Goal: Information Seeking & Learning: Learn about a topic

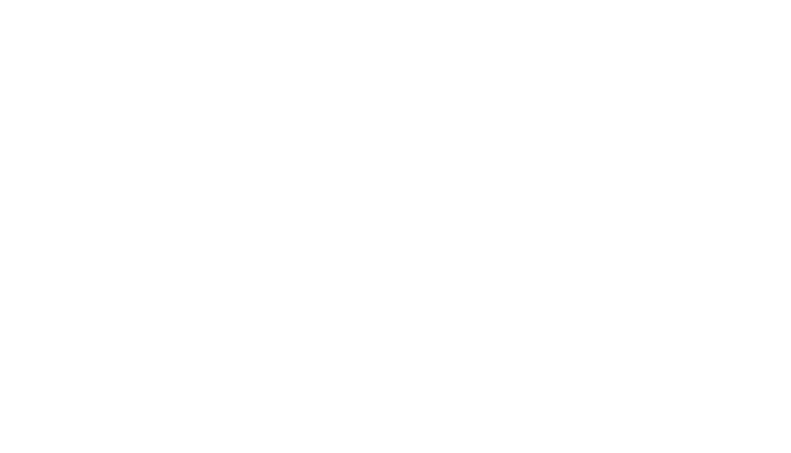
click at [708, 0] on html at bounding box center [395, 0] width 791 height 0
click at [572, 19] on div at bounding box center [395, 226] width 791 height 453
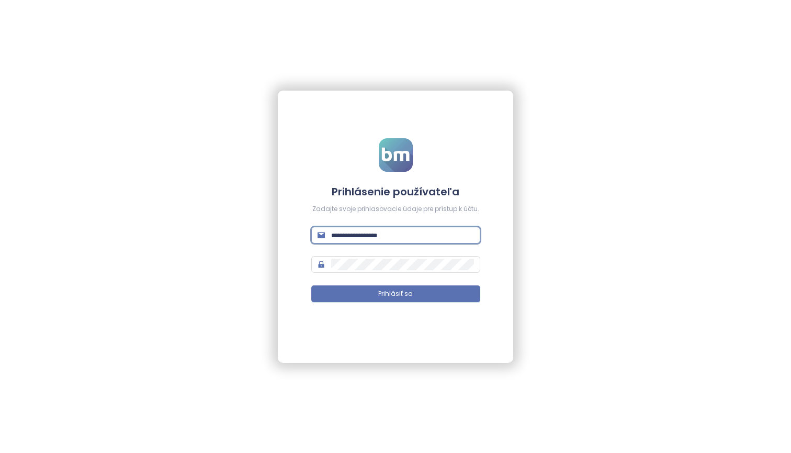
type input "**********"
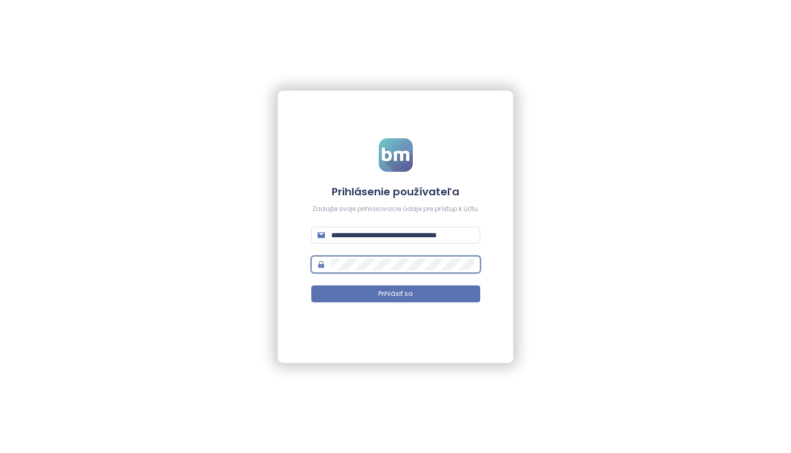
click at [396, 293] on button "Prihlásiť sa" at bounding box center [395, 293] width 169 height 17
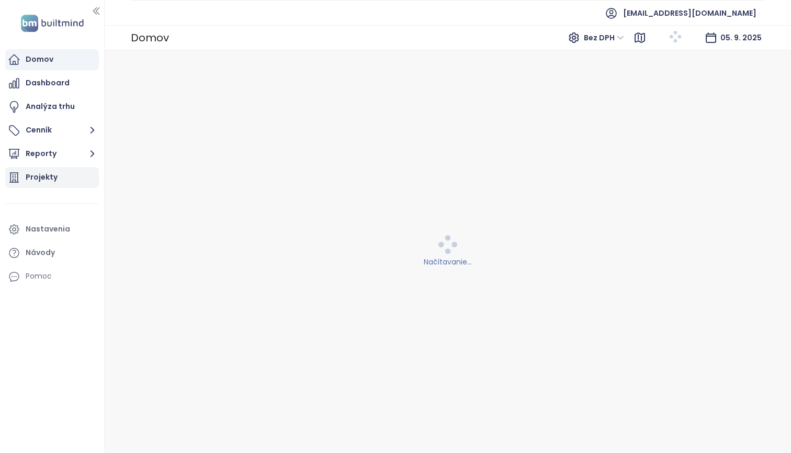
click at [42, 174] on div "Projekty" at bounding box center [42, 177] width 32 height 13
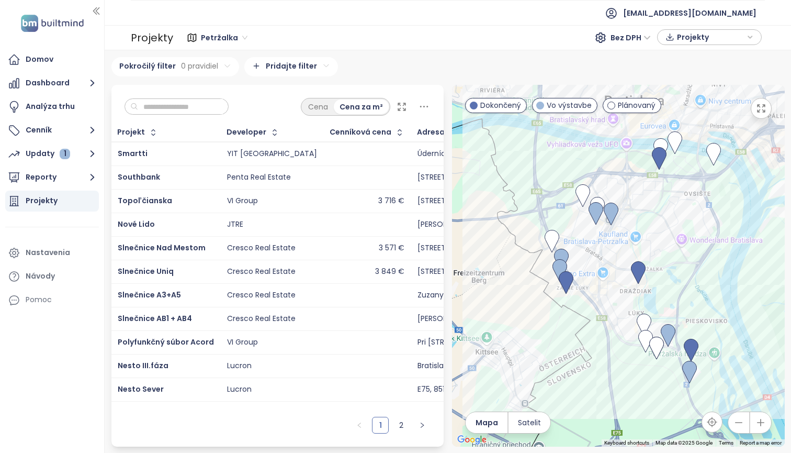
click at [170, 108] on input "text" at bounding box center [180, 107] width 85 height 16
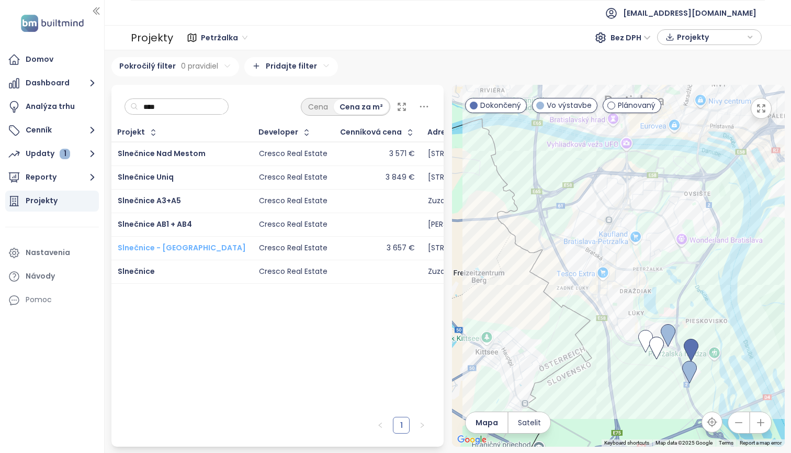
click at [194, 253] on span "Slnečnice - [GEOGRAPHIC_DATA]" at bounding box center [182, 247] width 128 height 10
type input "****"
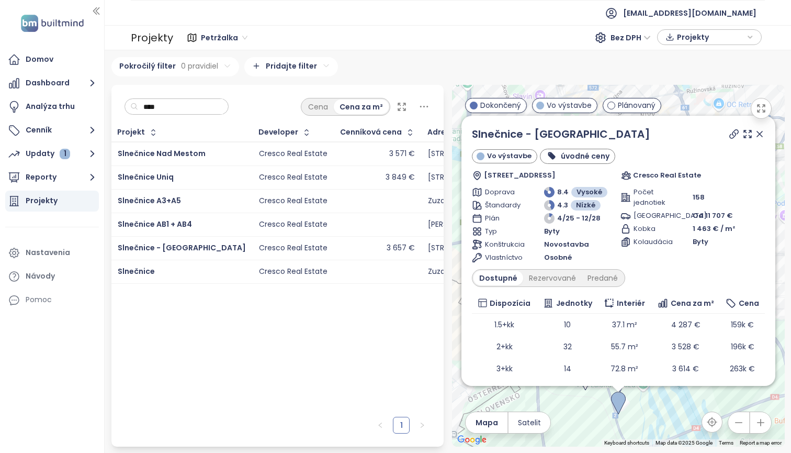
click at [755, 133] on icon at bounding box center [760, 134] width 10 height 10
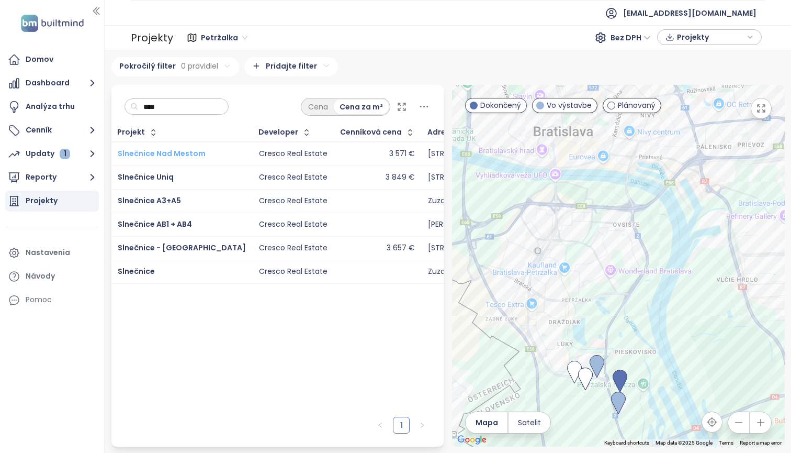
drag, startPoint x: 749, startPoint y: 133, endPoint x: 193, endPoint y: 180, distance: 558.8
click at [193, 159] on span "Slnečnice Nad Mestom" at bounding box center [162, 153] width 88 height 10
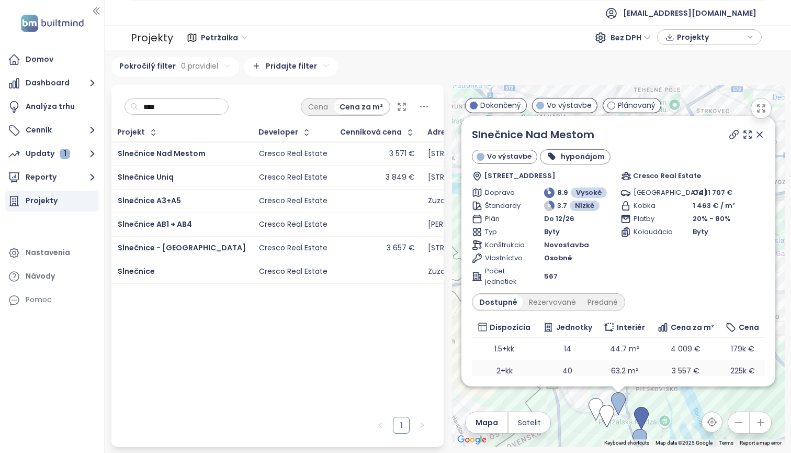
scroll to position [72, 0]
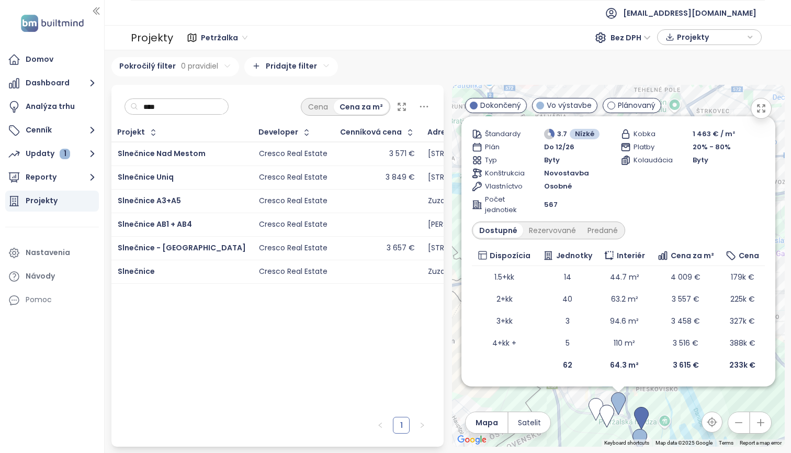
click at [414, 354] on div "Projekt Developer Cenníková cena Adresa Predané jednotky Začiatok výstavby Zači…" at bounding box center [277, 267] width 333 height 288
click at [209, 260] on td "Slnečnice - [GEOGRAPHIC_DATA]" at bounding box center [181, 248] width 141 height 24
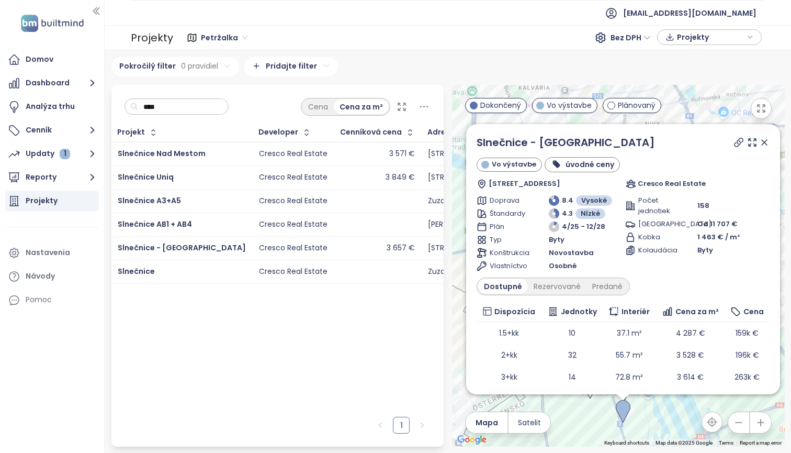
click at [259, 253] on div "Cresco Real Estate" at bounding box center [293, 247] width 69 height 9
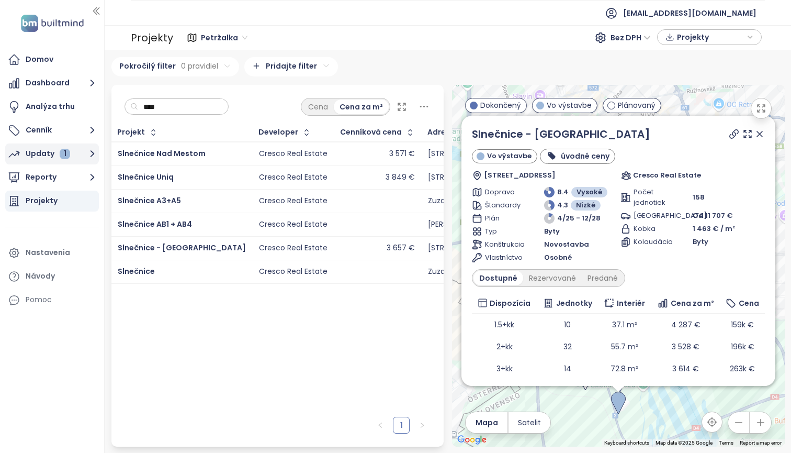
click at [65, 149] on div "1" at bounding box center [65, 154] width 10 height 10
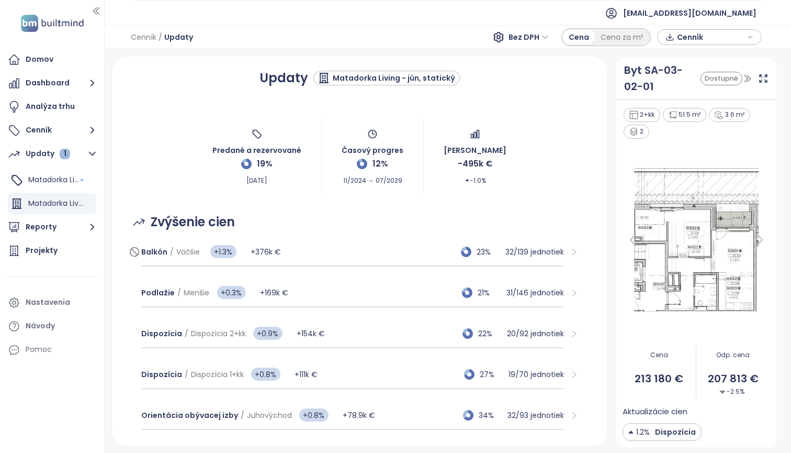
click at [323, 256] on div "Balkón / Väčšie +1.3% +376k € 23% 32 / 139 jednotiek" at bounding box center [352, 252] width 423 height 28
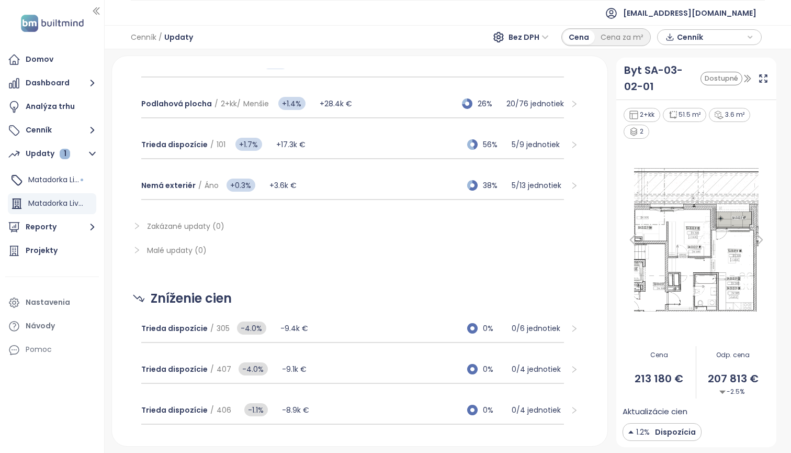
scroll to position [930, 0]
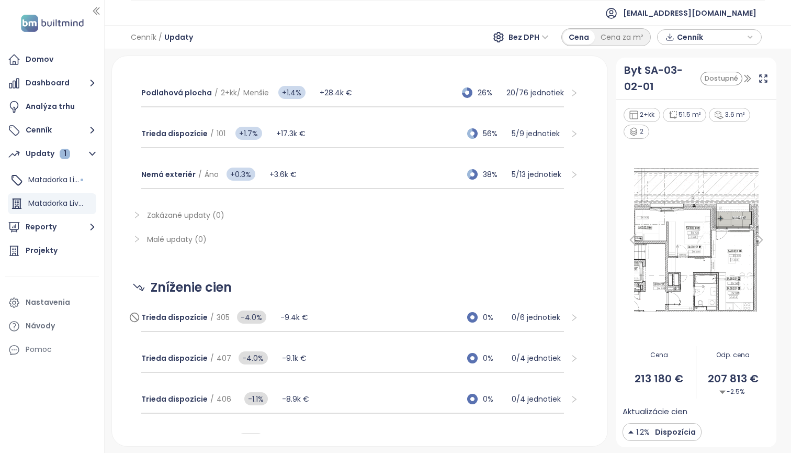
click at [413, 323] on div "Trieda dispozície / 305 -4.0% -9.4k € 0% 0 / 6 jednotiek" at bounding box center [352, 318] width 423 height 28
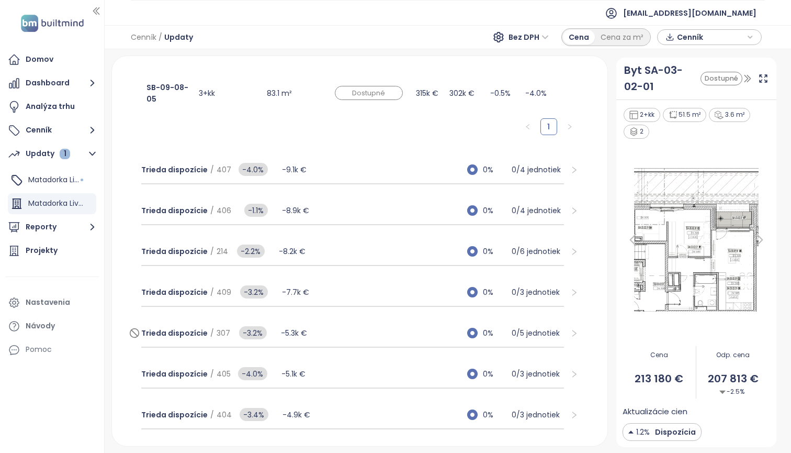
scroll to position [1522, 0]
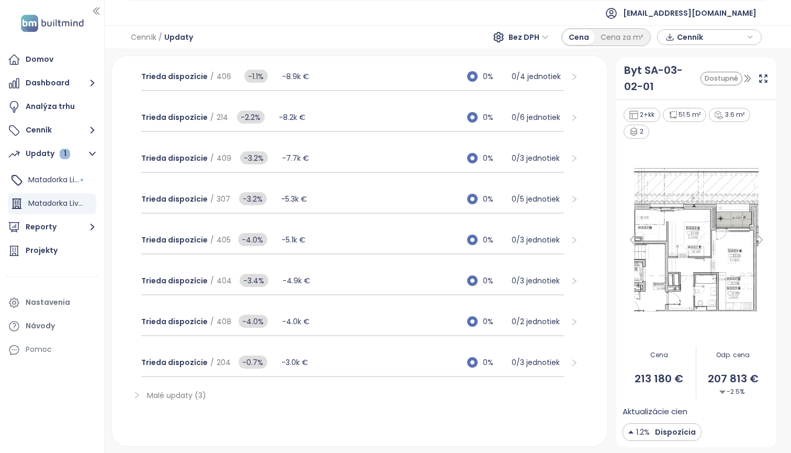
click at [144, 393] on div at bounding box center [140, 395] width 14 height 12
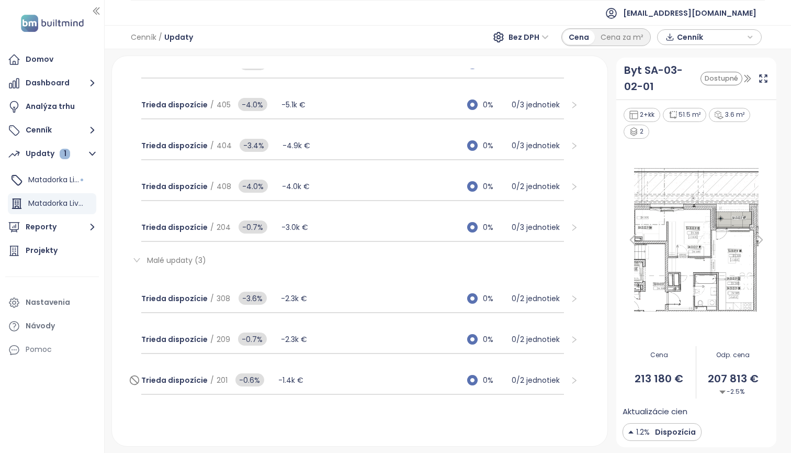
click at [356, 383] on div "Trieda dispozície / 201 -0.6% -1.4k € 0% 0 / 2 jednotiek" at bounding box center [352, 380] width 423 height 28
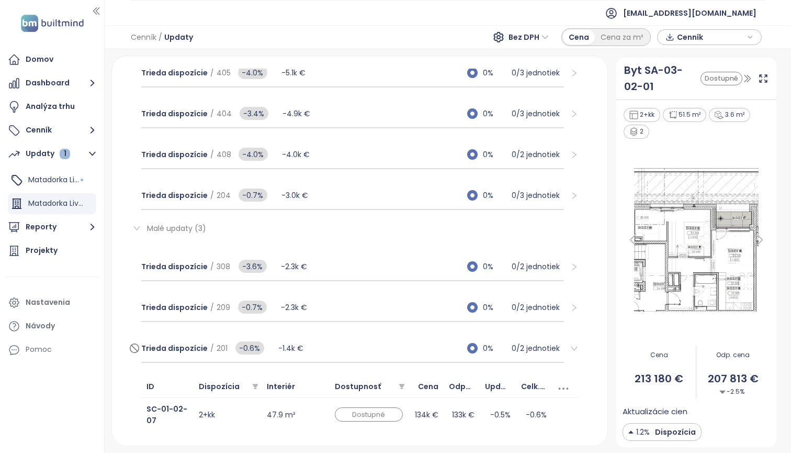
scroll to position [1793, 0]
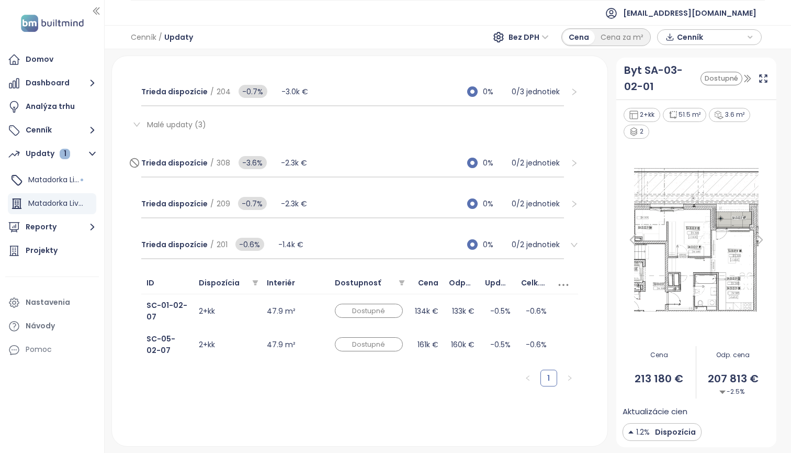
click at [344, 162] on div "Trieda dispozície / 308 -3.6% -2.3k € 0% 0 / 2 jednotiek" at bounding box center [352, 163] width 423 height 28
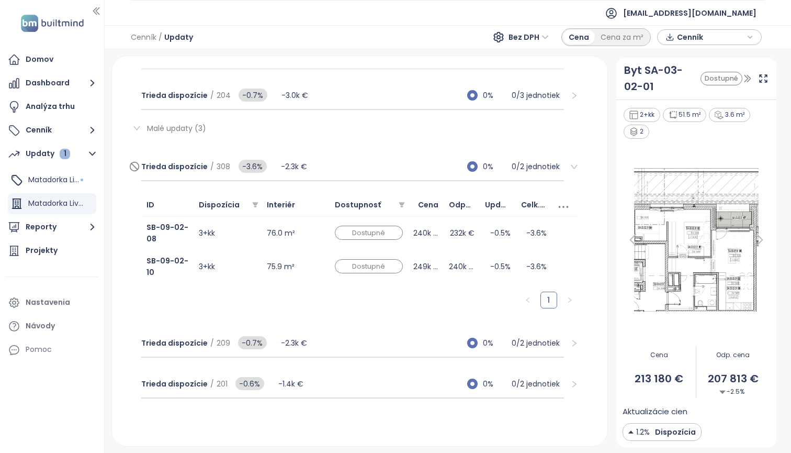
scroll to position [1784, 0]
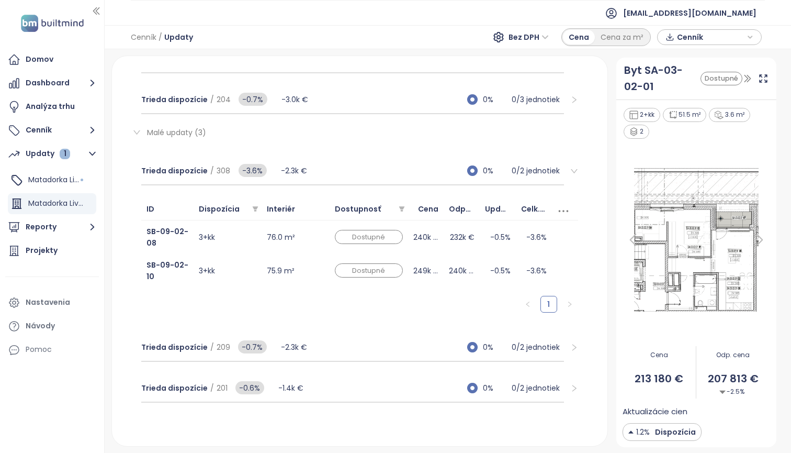
click at [135, 133] on icon "right" at bounding box center [137, 132] width 8 height 8
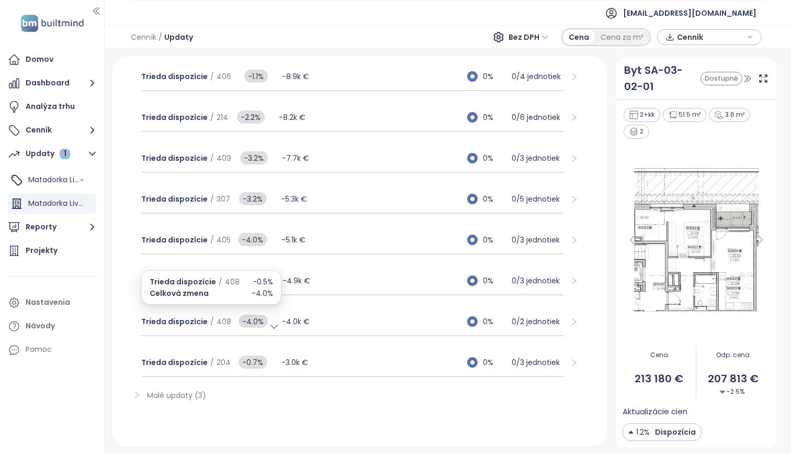
scroll to position [1504, 0]
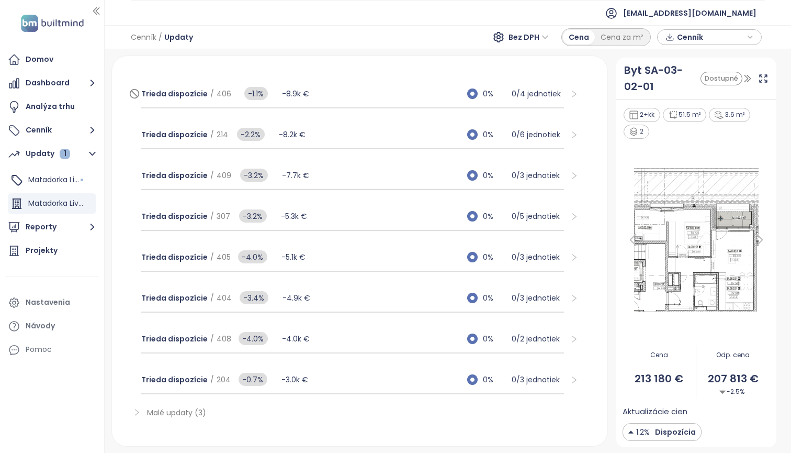
click at [319, 101] on div "Trieda dispozície / 406 -1.1% -8.9k € 0% 0 / 4 jednotiek" at bounding box center [352, 94] width 423 height 28
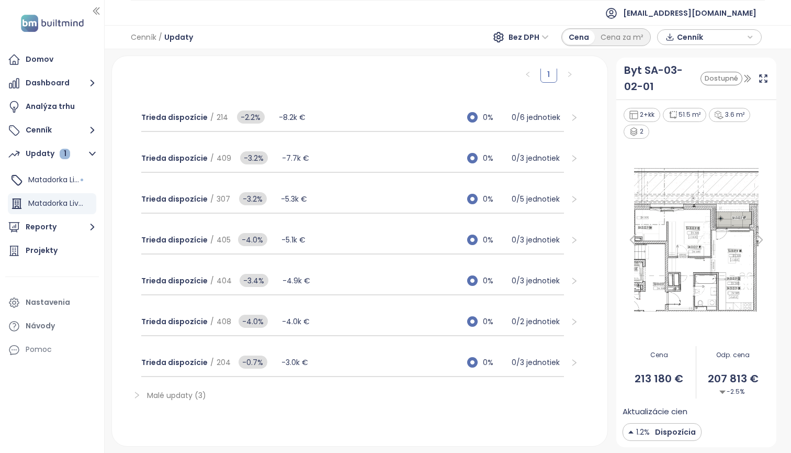
scroll to position [1455, 0]
click at [317, 122] on div "Trieda dispozície / 214 -2.2% -8.2k € 0% 0 / 6 jednotiek" at bounding box center [352, 118] width 423 height 28
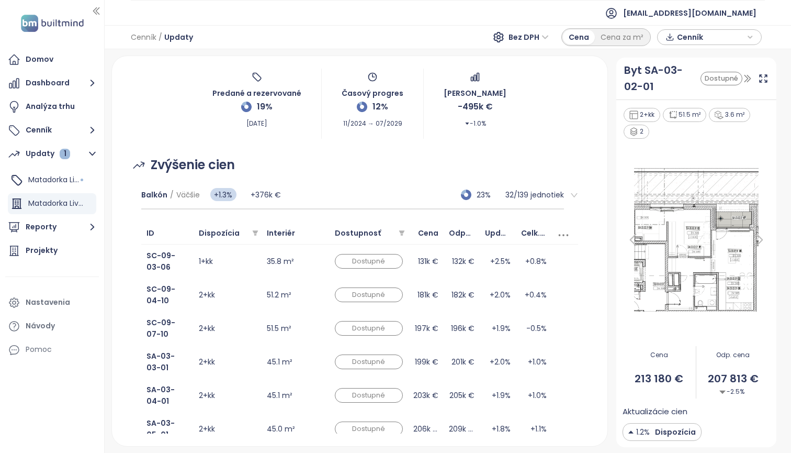
scroll to position [75, 0]
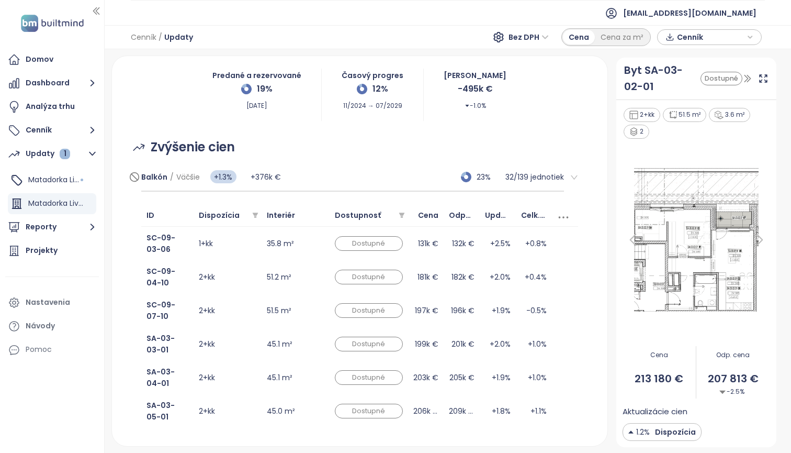
click at [336, 172] on div "Balkón / Väčšie +1.3% +376k € 23% 32 / 139 jednotiek" at bounding box center [352, 177] width 423 height 28
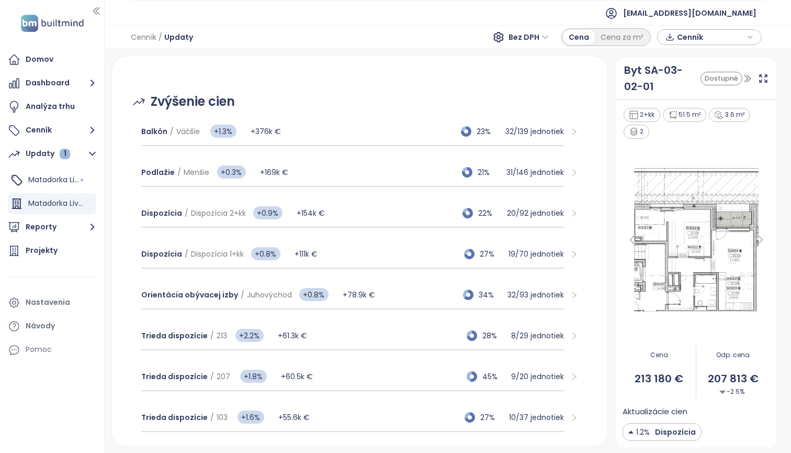
scroll to position [122, 0]
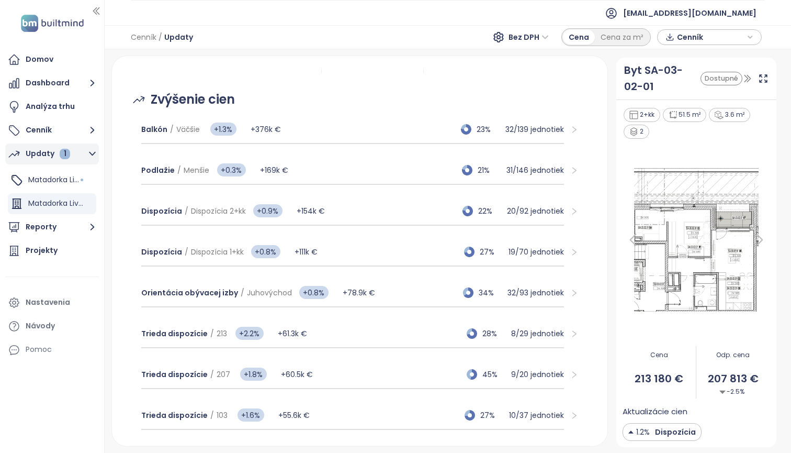
click at [38, 154] on div "Updaty 1" at bounding box center [48, 153] width 44 height 13
click at [34, 182] on span "Matadorka Living" at bounding box center [58, 179] width 61 height 10
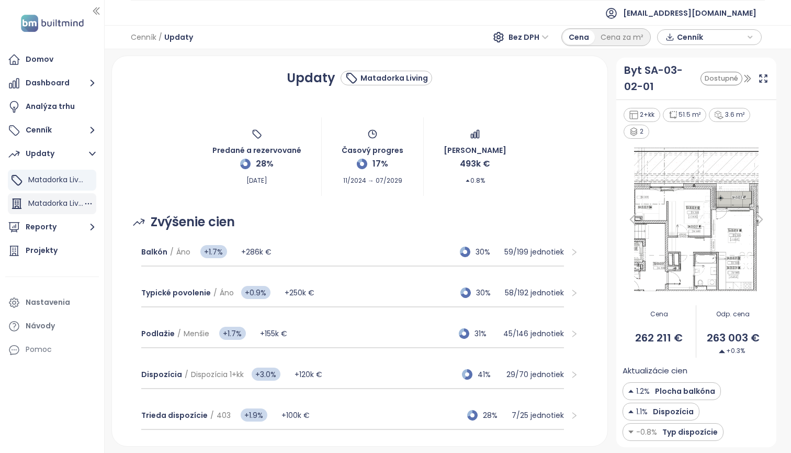
click at [44, 201] on span "Matadorka Living - jún, statický" at bounding box center [84, 203] width 113 height 10
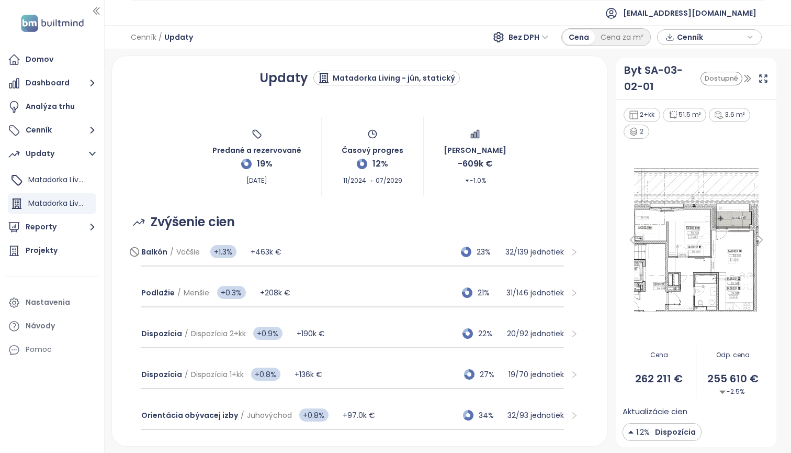
click at [331, 251] on div "Balkón / Väčšie +1.3% +463k € 23% 32 / 139 jednotiek" at bounding box center [352, 252] width 423 height 28
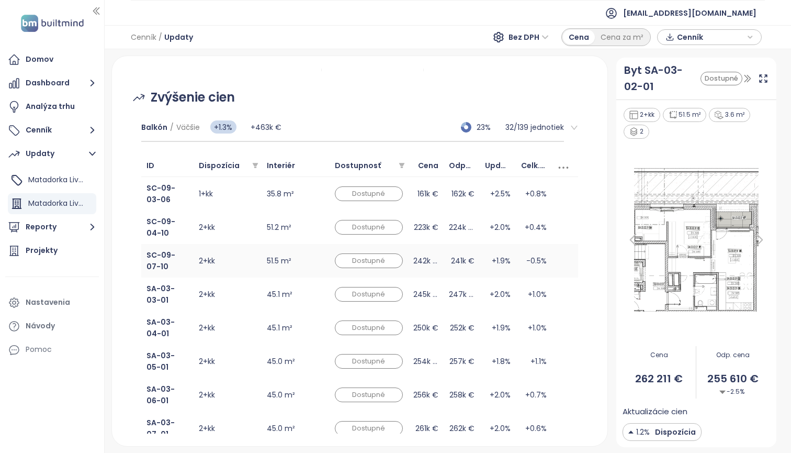
scroll to position [104, 0]
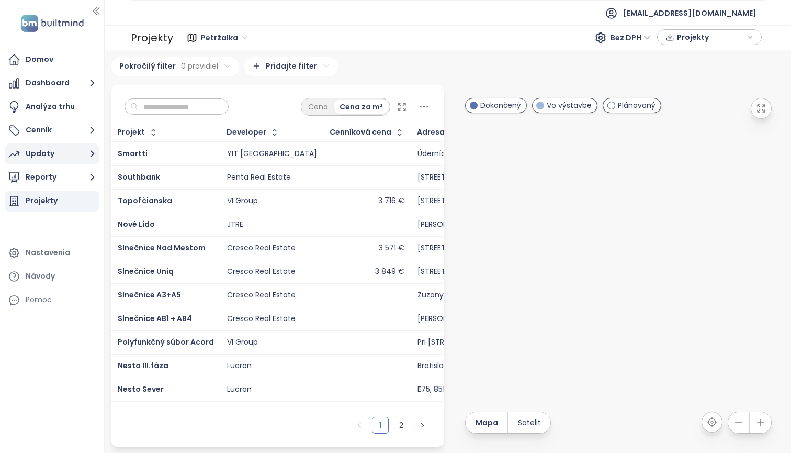
click at [39, 156] on div "Updaty" at bounding box center [40, 153] width 29 height 13
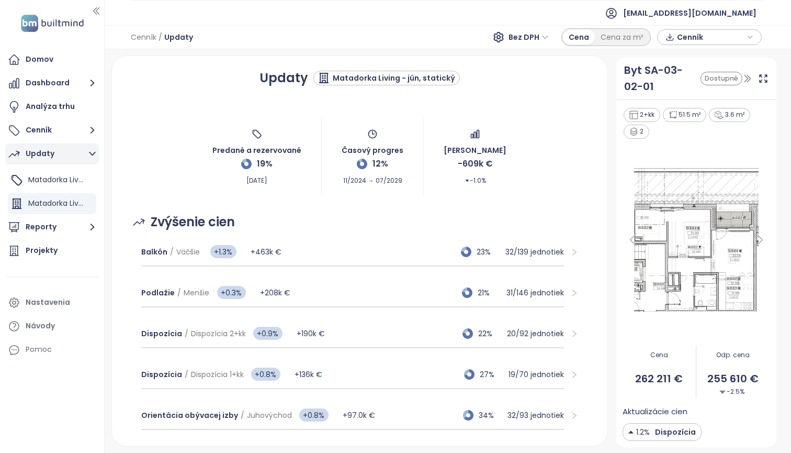
click at [71, 155] on button "Updaty" at bounding box center [52, 153] width 94 height 21
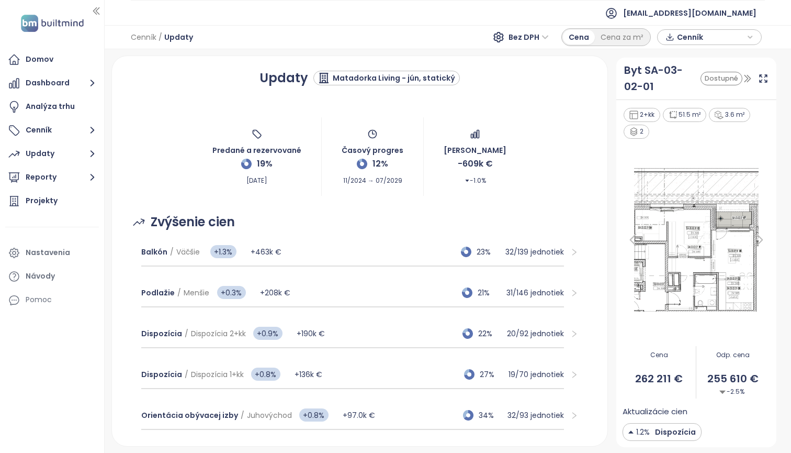
click at [403, 76] on div "Matadorka Living - jún, statický" at bounding box center [394, 78] width 122 height 11
click at [47, 154] on div "Updaty" at bounding box center [40, 153] width 29 height 13
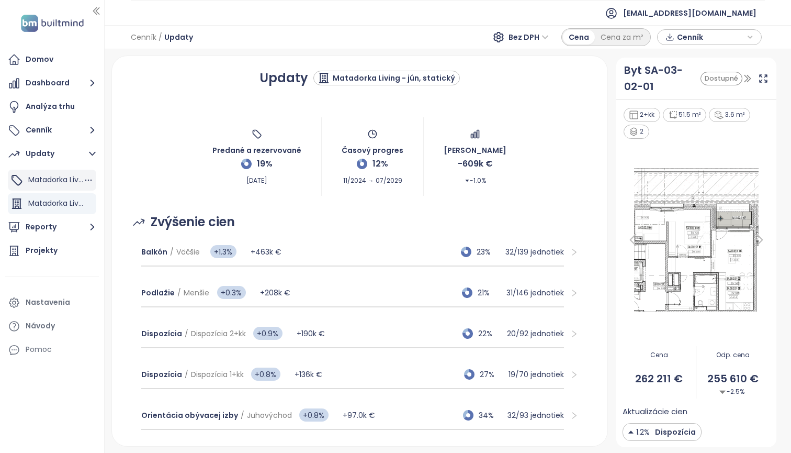
click at [44, 174] on span "Matadorka Living" at bounding box center [58, 179] width 61 height 10
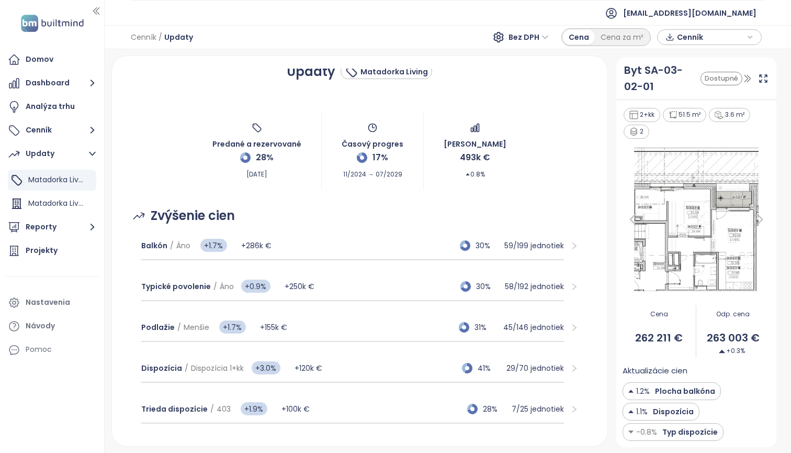
scroll to position [14, 0]
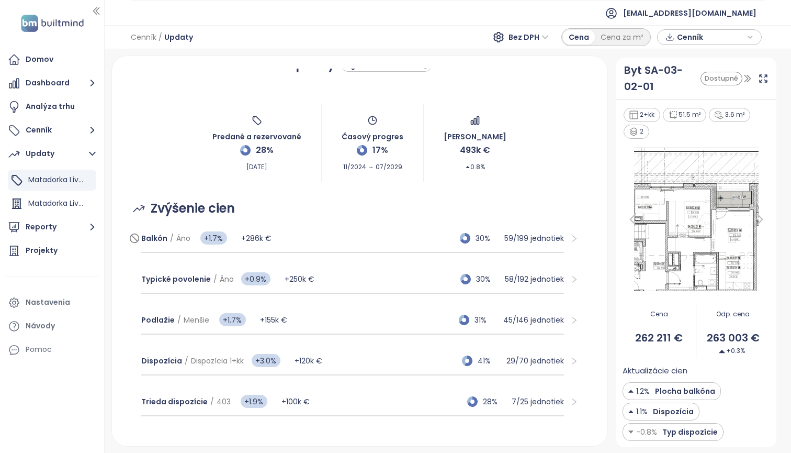
click at [329, 241] on div "Balkón / Áno +1.7% +286k € 30% 59 / 199 jednotiek" at bounding box center [352, 238] width 423 height 28
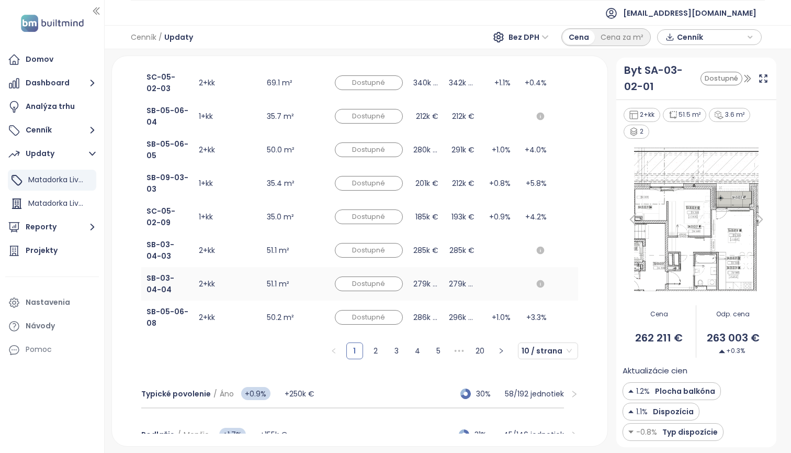
scroll to position [401, 0]
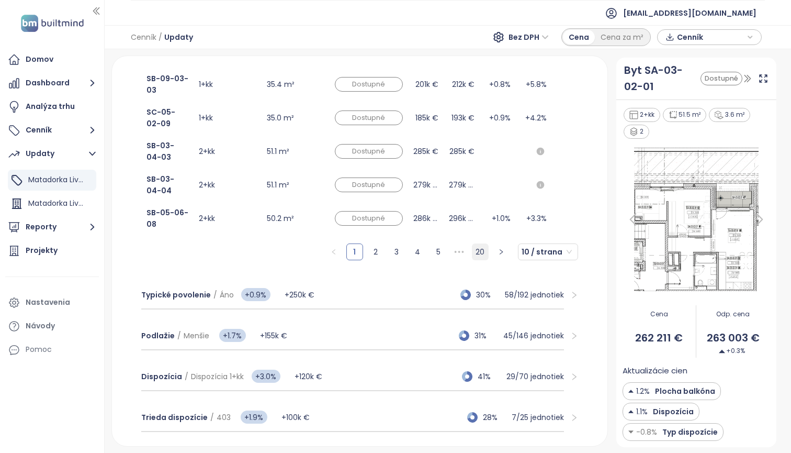
click at [473, 254] on link "20" at bounding box center [481, 252] width 16 height 16
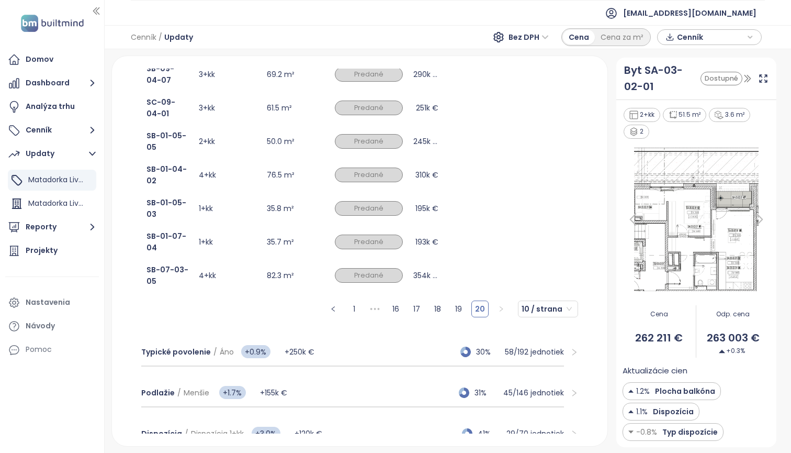
scroll to position [309, 0]
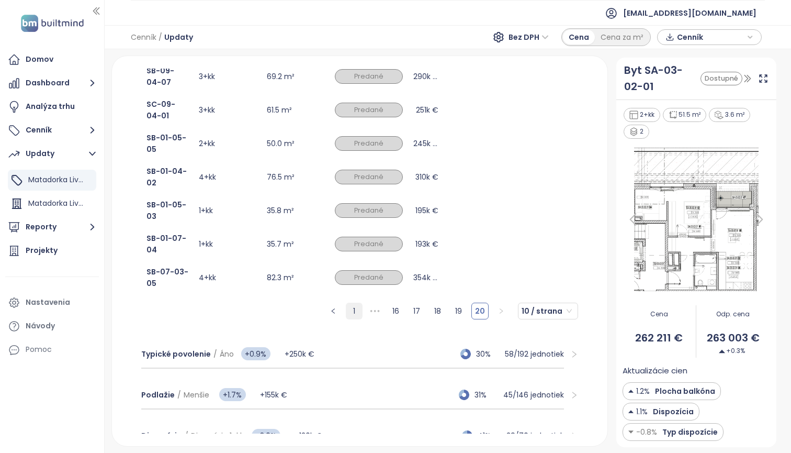
click at [346, 310] on link "1" at bounding box center [354, 311] width 16 height 16
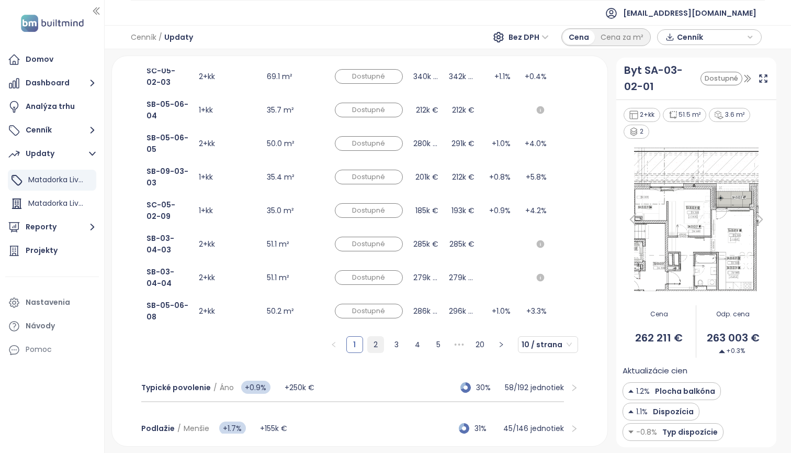
click at [368, 344] on link "2" at bounding box center [376, 344] width 16 height 16
click at [389, 345] on link "3" at bounding box center [397, 344] width 16 height 16
click at [418, 346] on link "4" at bounding box center [418, 344] width 16 height 16
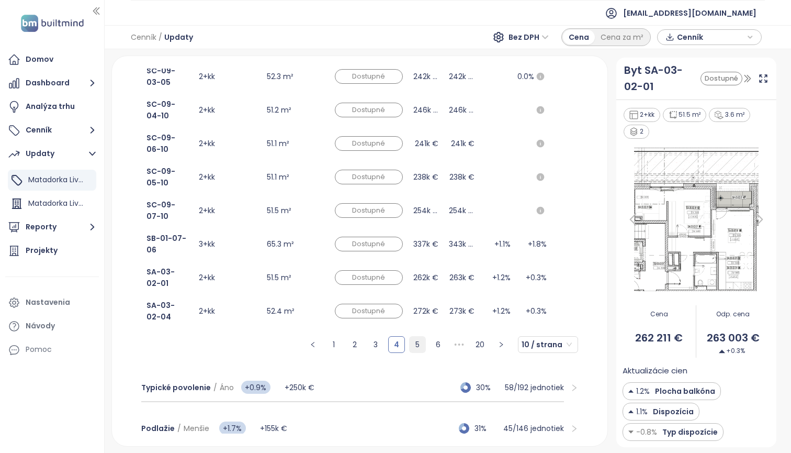
click at [416, 346] on link "5" at bounding box center [418, 344] width 16 height 16
click at [414, 345] on link "6" at bounding box center [418, 344] width 16 height 16
click at [414, 345] on link "7" at bounding box center [418, 344] width 16 height 16
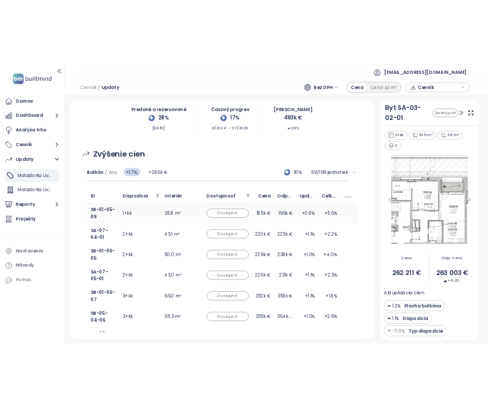
scroll to position [79, 0]
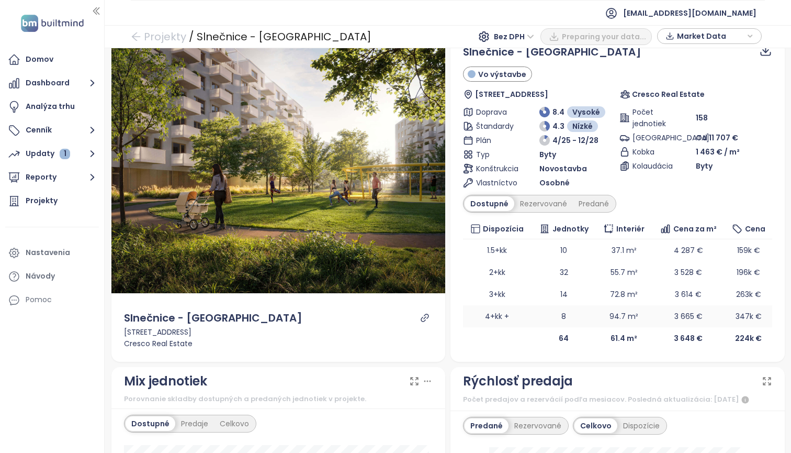
scroll to position [50, 0]
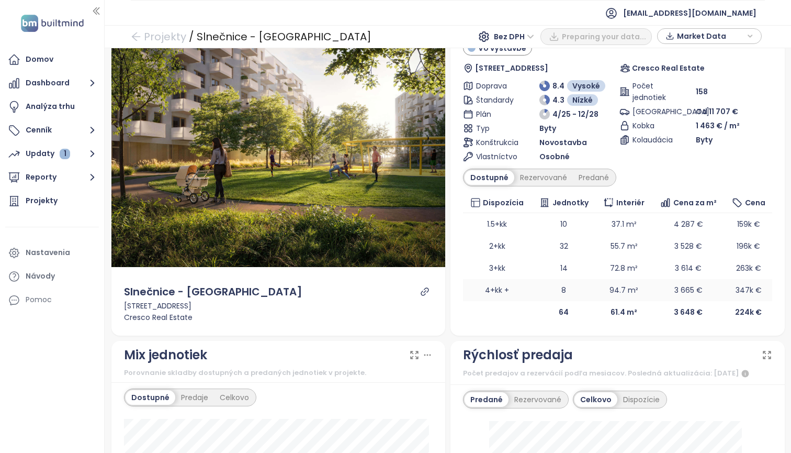
click at [503, 295] on td "4+kk +" at bounding box center [497, 290] width 69 height 22
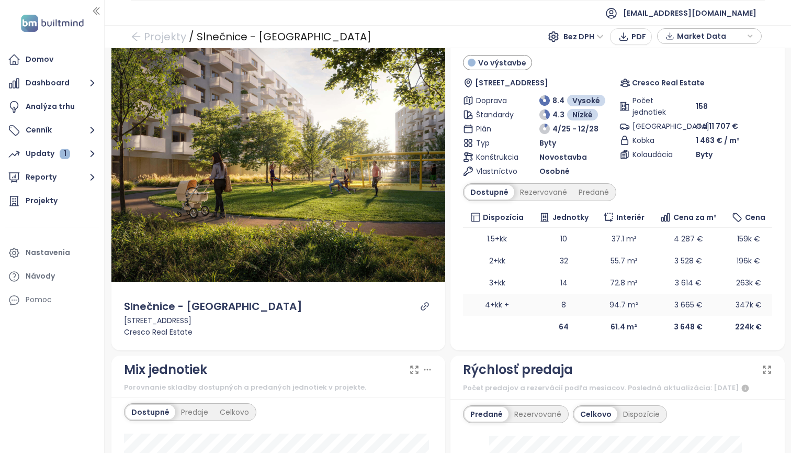
scroll to position [59, 0]
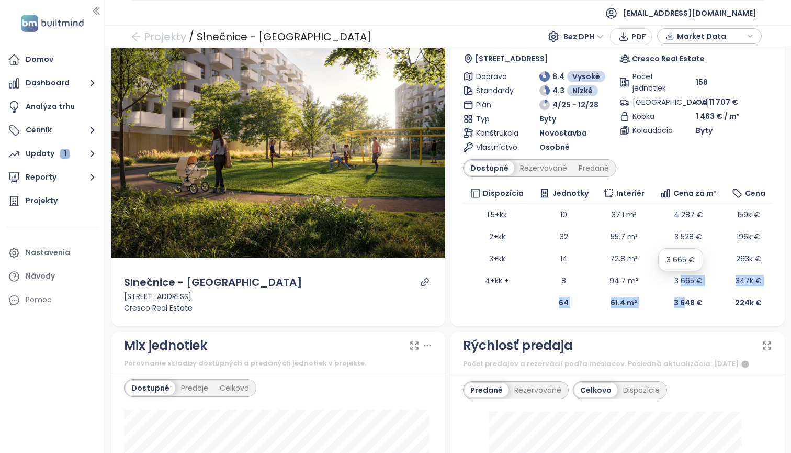
drag, startPoint x: 675, startPoint y: 293, endPoint x: 677, endPoint y: 301, distance: 8.5
click at [677, 301] on table "Dispozícia Jednotky Interiér Cena za m² Cena 1.5+kk 10 37.1 m² 4 287 € 159k € 2…" at bounding box center [617, 248] width 309 height 130
click at [679, 310] on td "3 648 €" at bounding box center [688, 302] width 73 height 22
